Goal: Find specific page/section: Find specific page/section

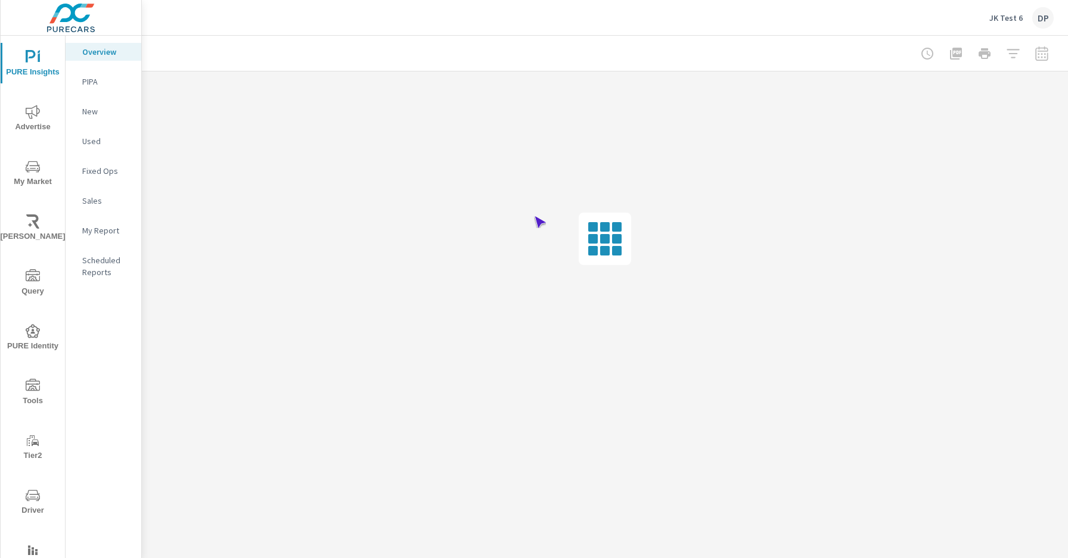
click at [30, 503] on span "Driver" at bounding box center [32, 503] width 57 height 29
